Goal: Check status

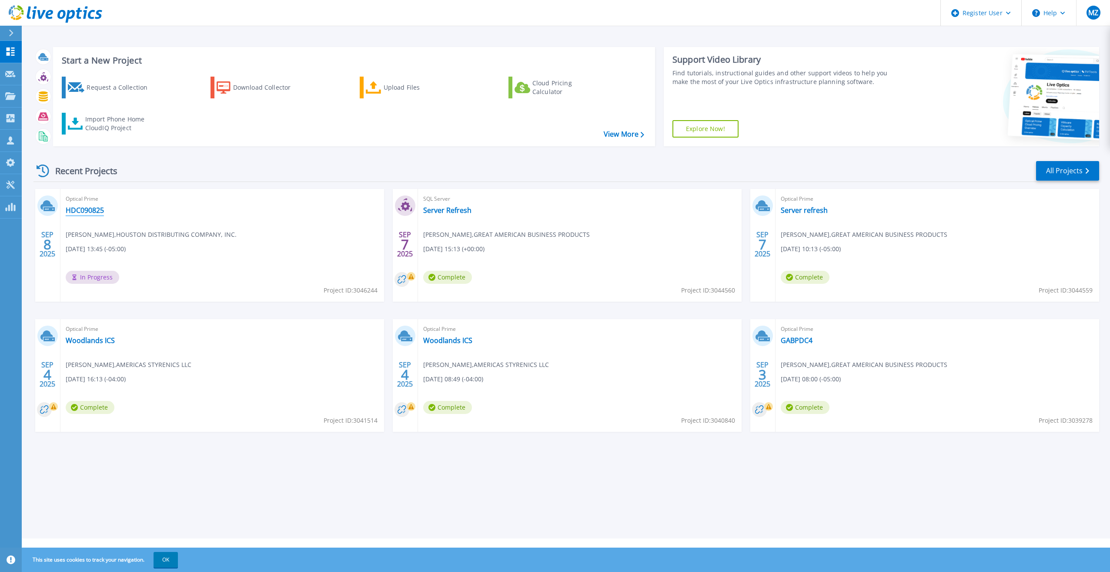
click at [81, 206] on link "HDC090825" at bounding box center [85, 210] width 38 height 9
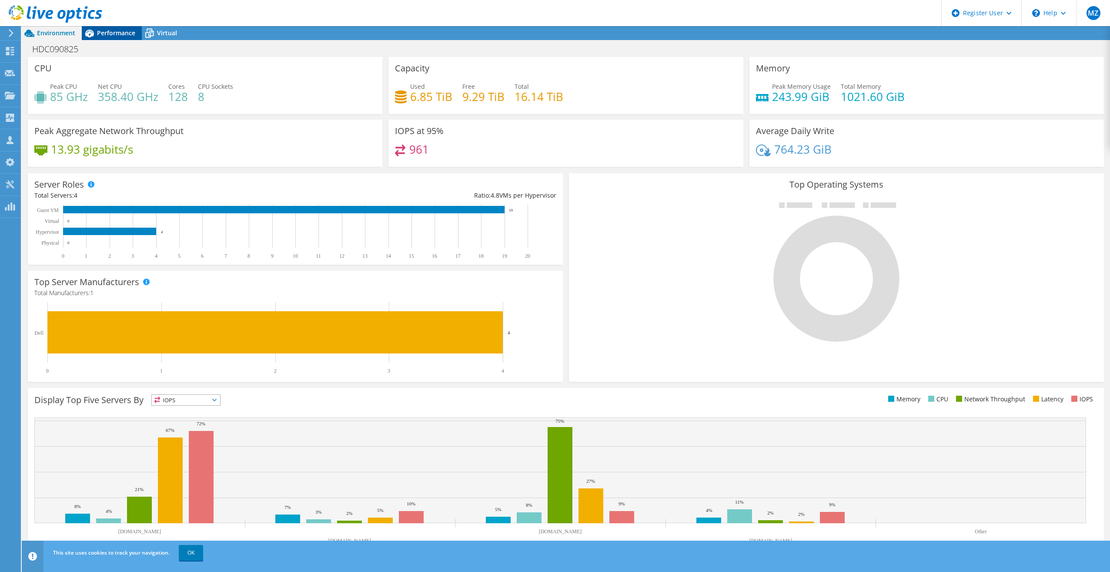
click at [113, 34] on span "Performance" at bounding box center [116, 33] width 38 height 8
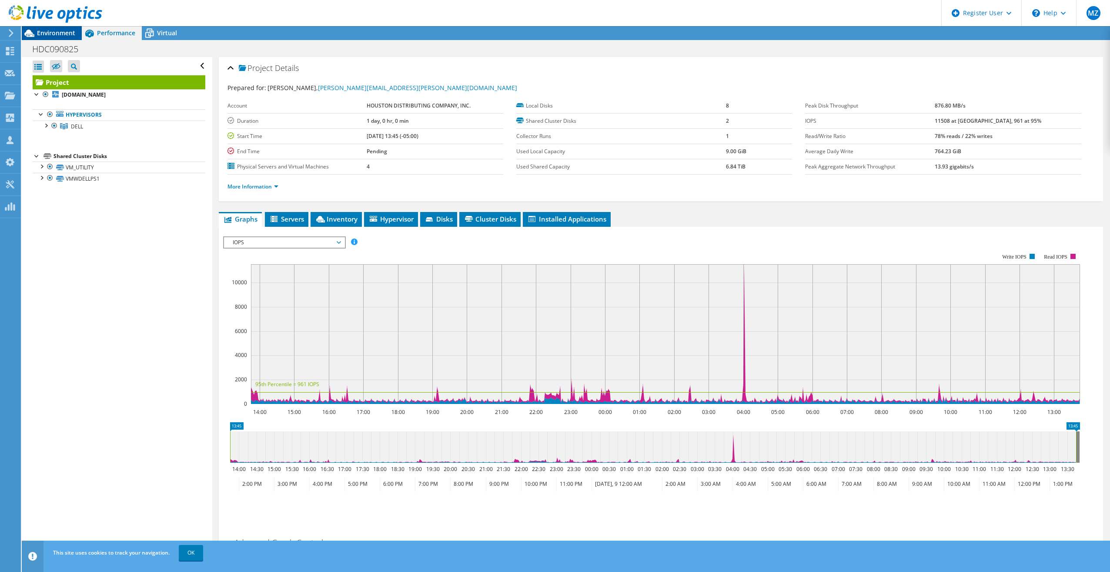
click at [53, 32] on span "Environment" at bounding box center [56, 33] width 38 height 8
